Goal: Task Accomplishment & Management: Complete application form

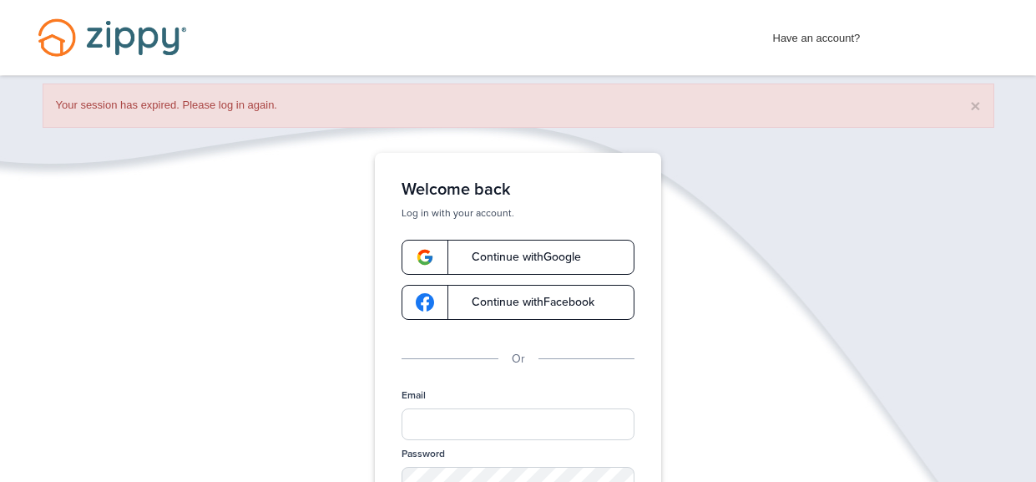
click at [547, 259] on span "Continue with Google" at bounding box center [518, 257] width 126 height 12
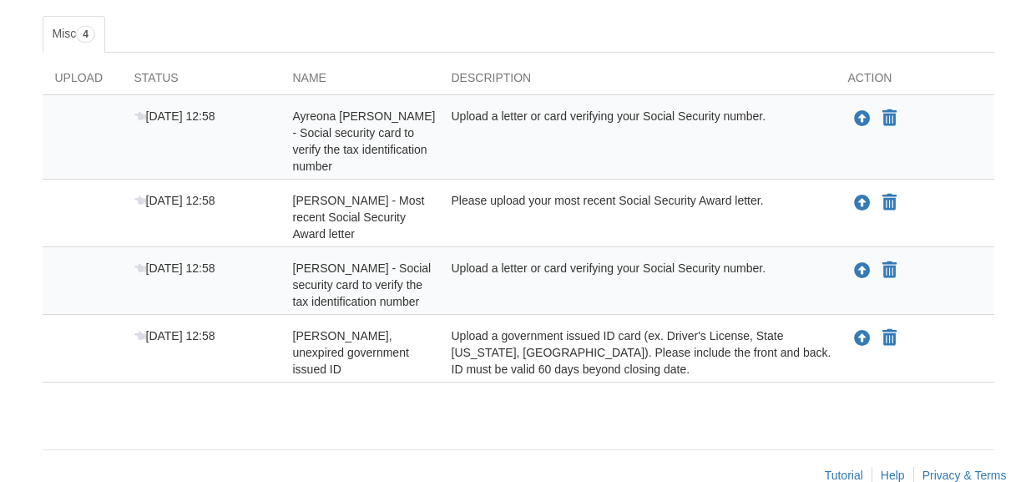
scroll to position [273, 0]
click at [864, 331] on icon "Upload Richard Grix - Valid, unexpired government issued ID" at bounding box center [862, 339] width 17 height 17
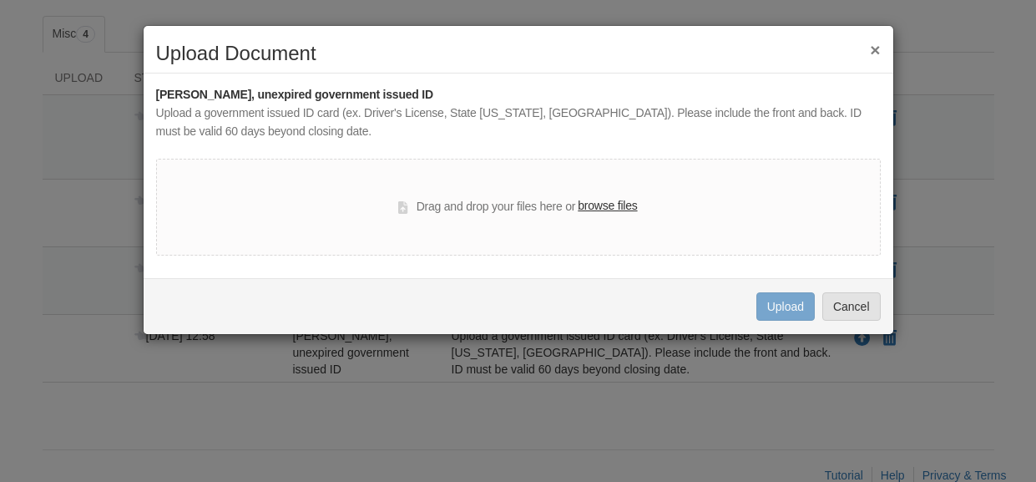
click at [631, 209] on label "browse files" at bounding box center [607, 206] width 59 height 18
click at [0, 0] on input "browse files" at bounding box center [0, 0] width 0 height 0
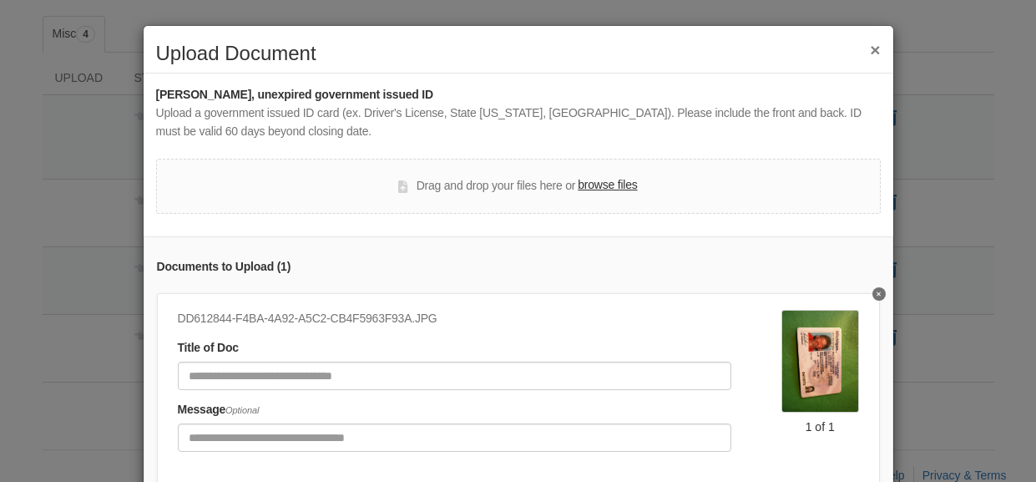
scroll to position [124, 0]
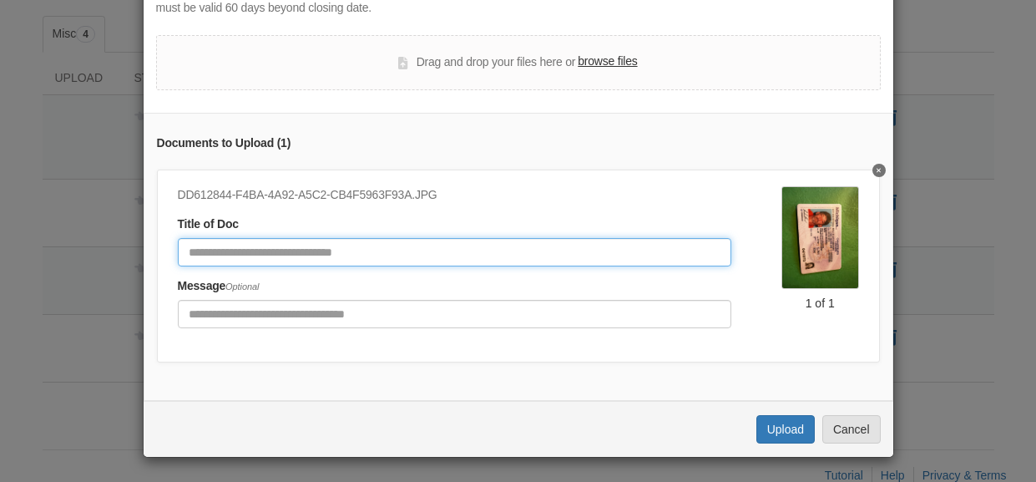
click at [416, 258] on input "Document Title" at bounding box center [454, 252] width 553 height 28
type input "**********"
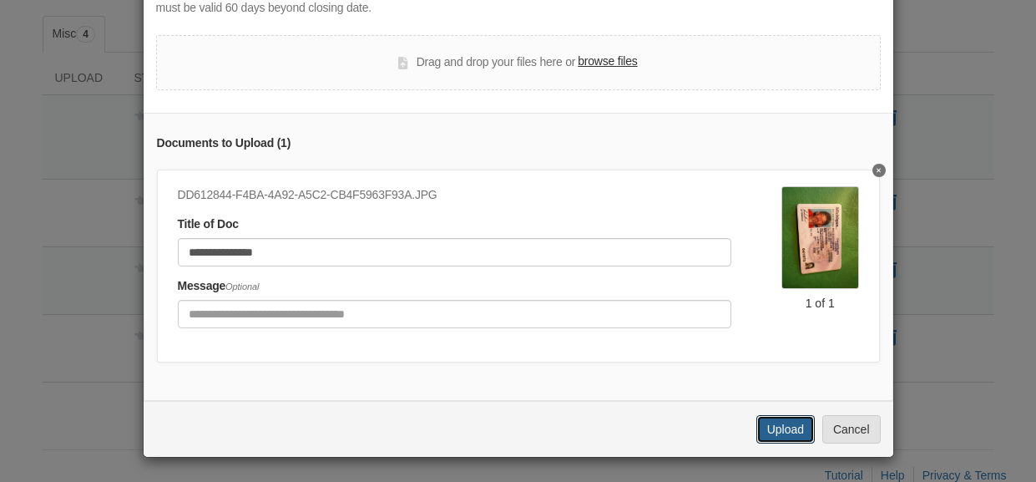
click at [792, 421] on button "Upload" at bounding box center [785, 429] width 58 height 28
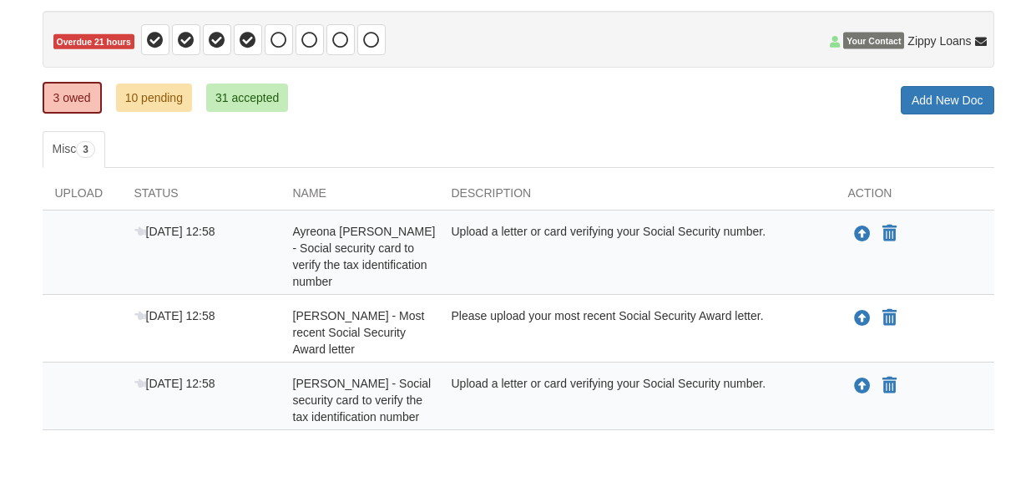
scroll to position [159, 0]
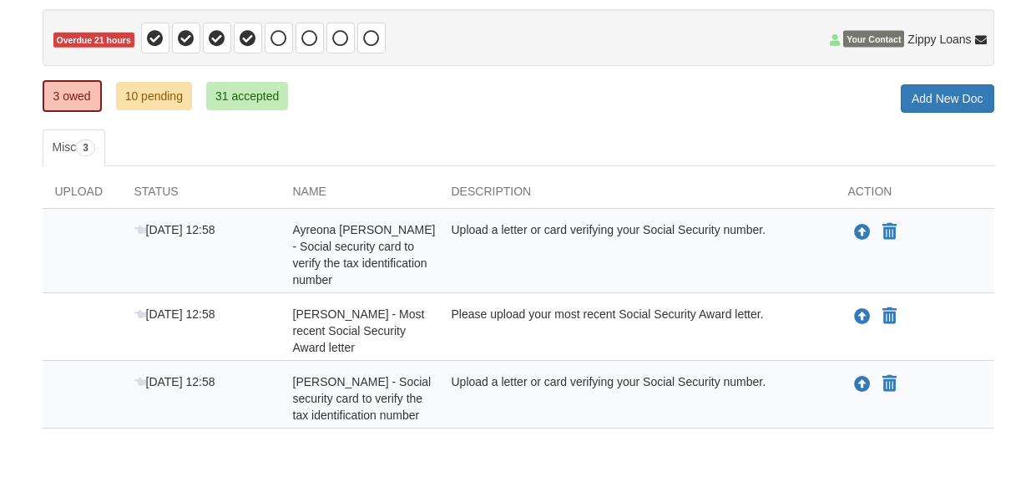
click at [581, 414] on div "× × × Pending Add Document Notice document will be included in the email sent t…" at bounding box center [518, 198] width 951 height 562
click at [860, 376] on icon "Upload Richard Grix - Social security card to verify the tax identification num…" at bounding box center [862, 384] width 17 height 17
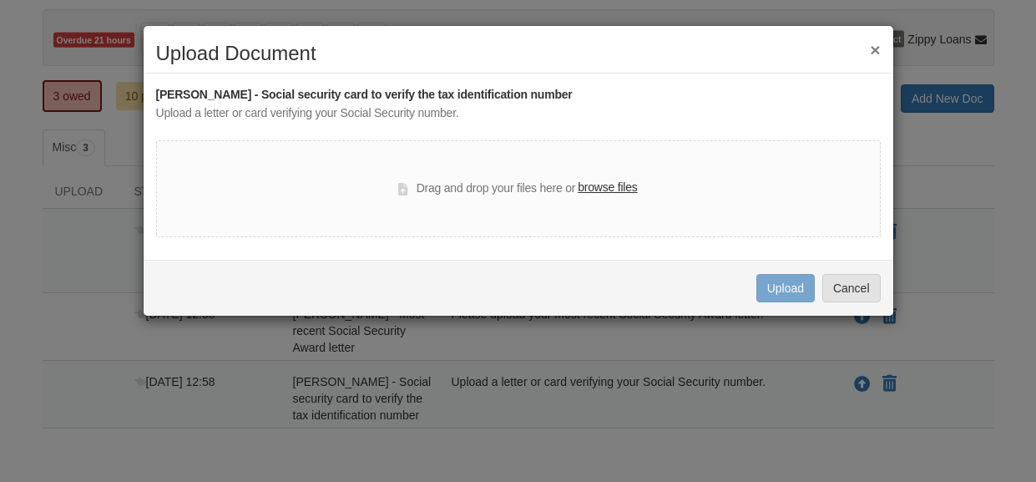
click at [633, 186] on label "browse files" at bounding box center [607, 188] width 59 height 18
click at [0, 0] on input "browse files" at bounding box center [0, 0] width 0 height 0
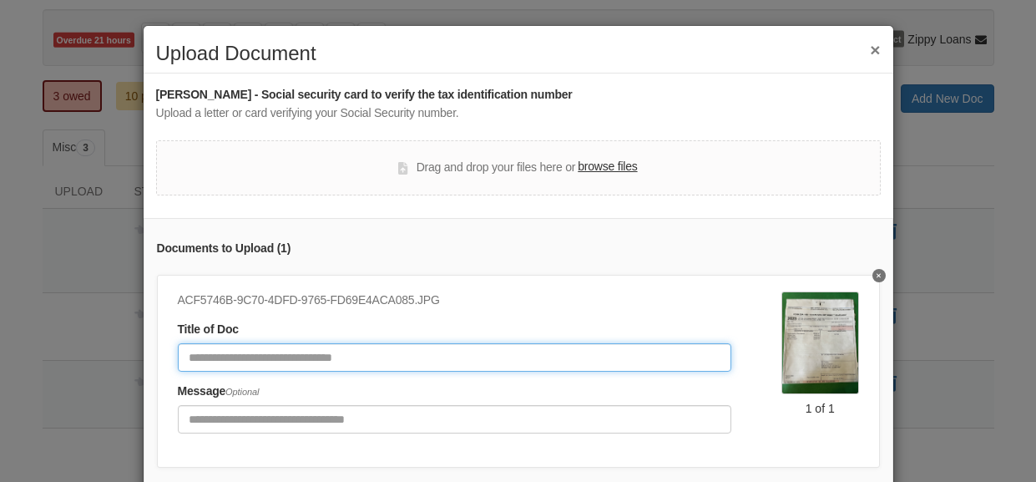
scroll to position [105, 0]
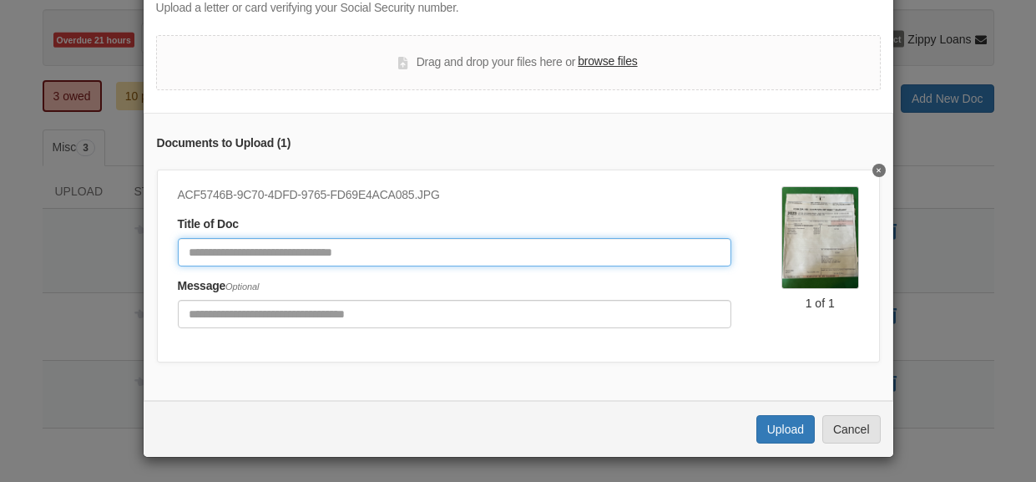
click at [487, 257] on input "Document Title" at bounding box center [454, 252] width 553 height 28
type input "**********"
click at [613, 257] on input "**********" at bounding box center [454, 252] width 553 height 28
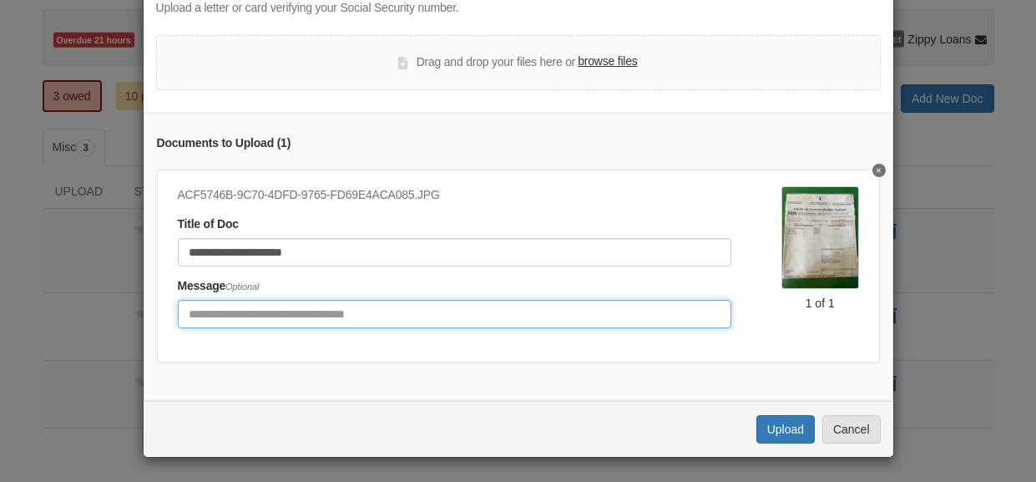
click at [654, 319] on input "Include any comments on this document" at bounding box center [454, 314] width 553 height 28
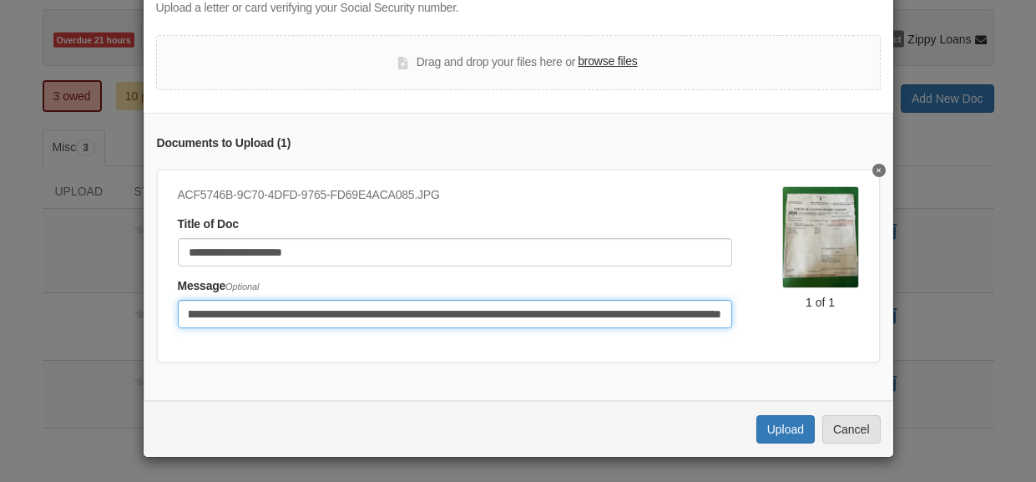
scroll to position [0, 138]
drag, startPoint x: 700, startPoint y: 315, endPoint x: 524, endPoint y: 351, distance: 179.7
click at [524, 351] on div "**********" at bounding box center [518, 265] width 723 height 193
click at [527, 312] on input "**********" at bounding box center [455, 314] width 554 height 28
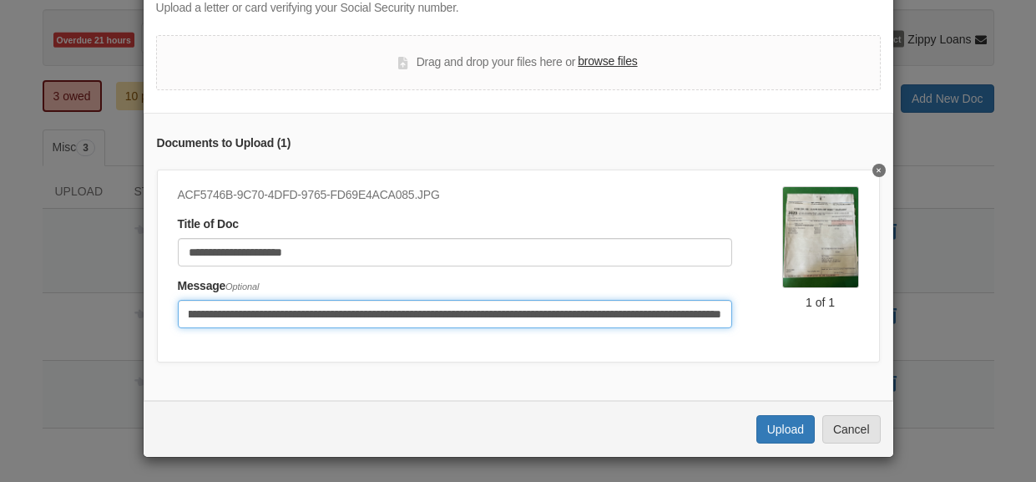
scroll to position [0, 172]
type input "**********"
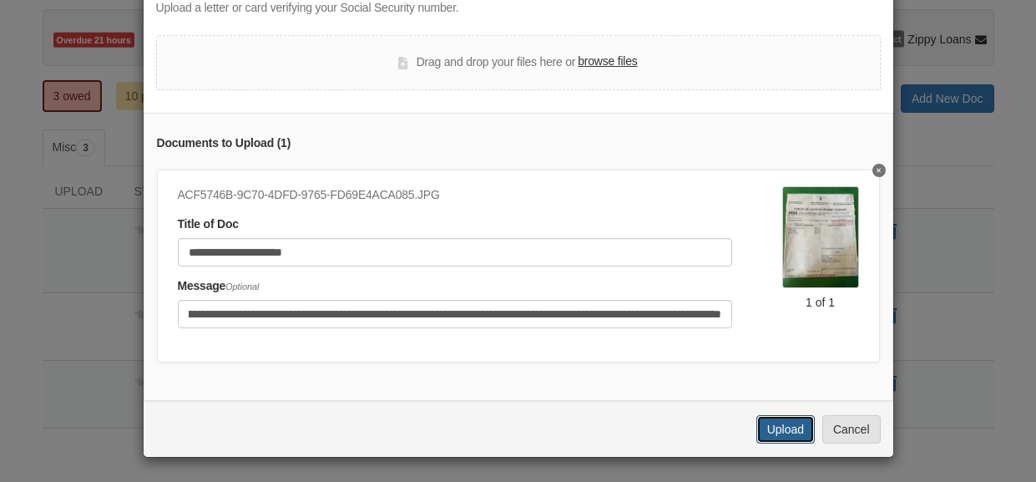
click at [775, 421] on button "Upload" at bounding box center [785, 429] width 58 height 28
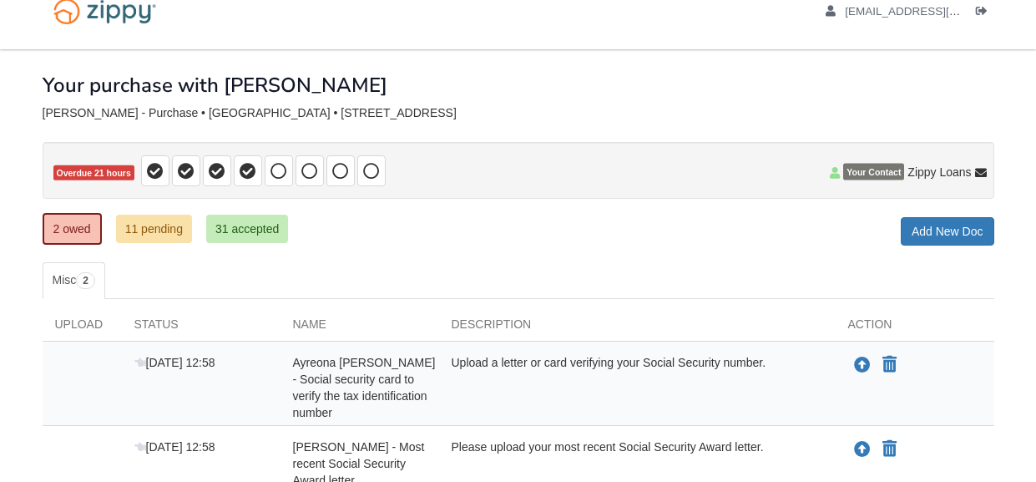
scroll to position [98, 0]
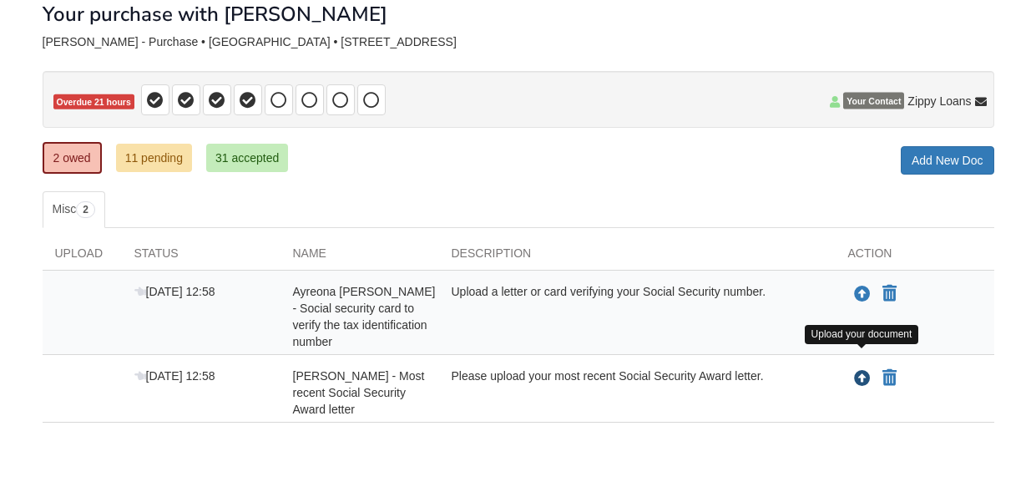
click at [865, 371] on icon "Upload Richard Grix - Most recent Social Security Award letter" at bounding box center [862, 379] width 17 height 17
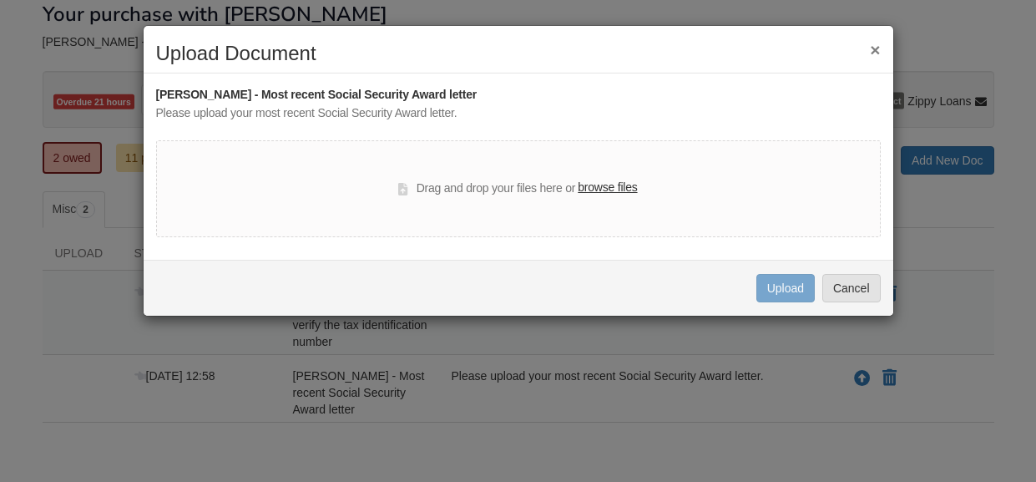
click at [635, 179] on label "browse files" at bounding box center [607, 188] width 59 height 18
click at [0, 0] on input "browse files" at bounding box center [0, 0] width 0 height 0
click at [875, 52] on button "×" at bounding box center [875, 50] width 10 height 18
